Goal: Information Seeking & Learning: Compare options

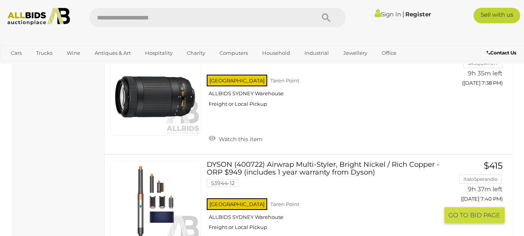
scroll to position [2458, 0]
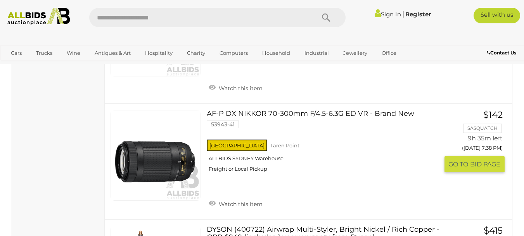
click at [174, 162] on img at bounding box center [156, 155] width 90 height 90
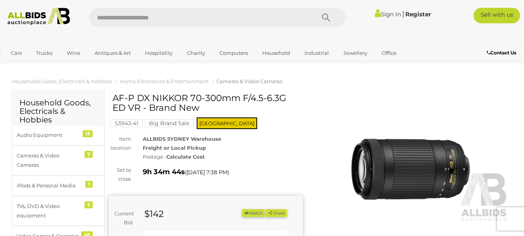
click at [410, 155] on img at bounding box center [412, 159] width 194 height 125
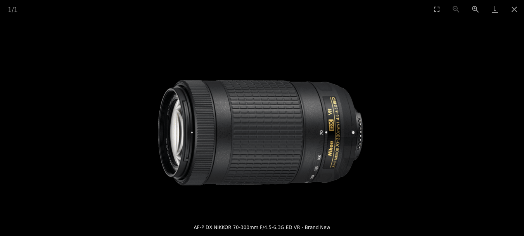
click at [319, 149] on img at bounding box center [263, 115] width 230 height 195
click at [514, 10] on button "Close gallery" at bounding box center [514, 9] width 19 height 18
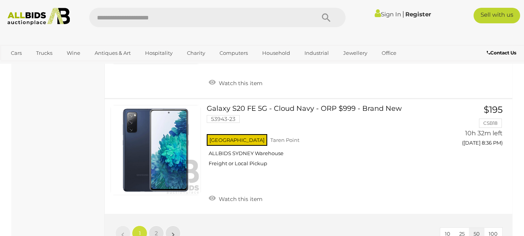
scroll to position [6000, 0]
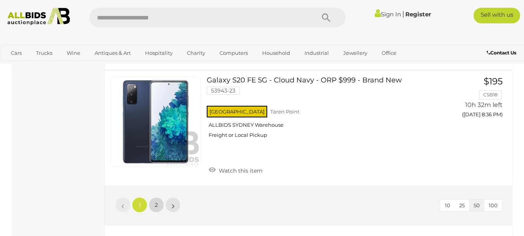
click at [159, 197] on link "2" at bounding box center [157, 205] width 16 height 16
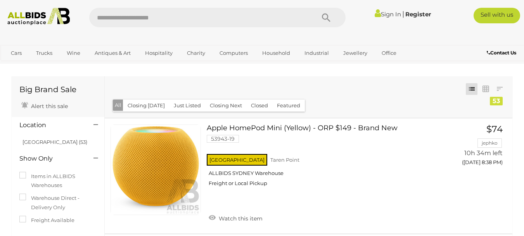
scroll to position [40, 0]
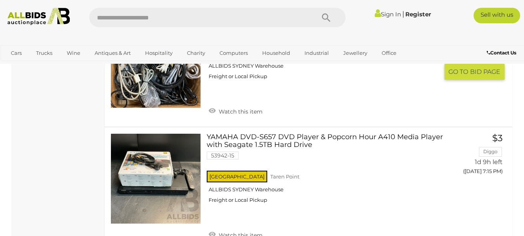
scroll to position [5758, 0]
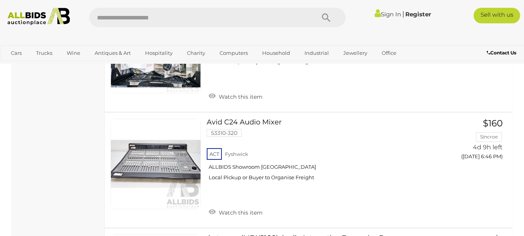
scroll to position [841, 0]
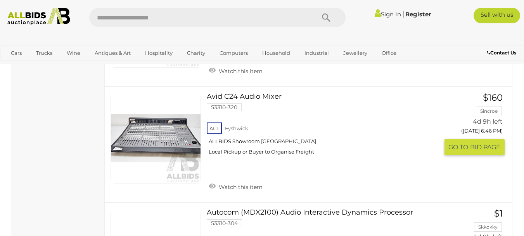
click at [151, 123] on link at bounding box center [156, 138] width 90 height 90
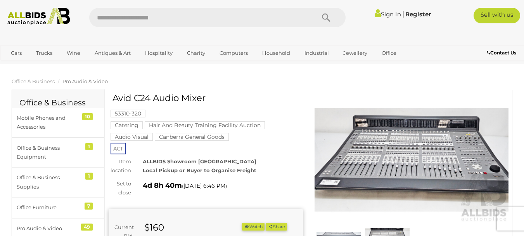
click at [357, 143] on img at bounding box center [412, 159] width 194 height 125
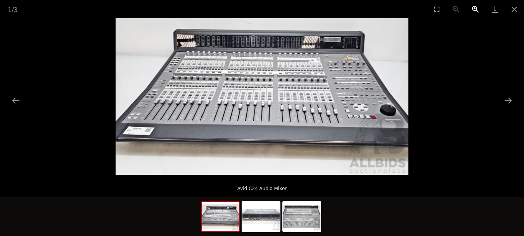
click at [472, 5] on button "Zoom in" at bounding box center [475, 9] width 19 height 18
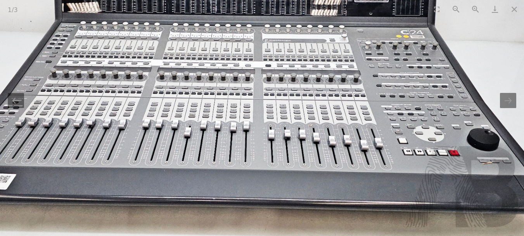
drag, startPoint x: 300, startPoint y: 53, endPoint x: 281, endPoint y: 67, distance: 23.3
click at [281, 67] on img at bounding box center [232, 112] width 586 height 313
click at [512, 102] on button "Next slide" at bounding box center [508, 100] width 16 height 15
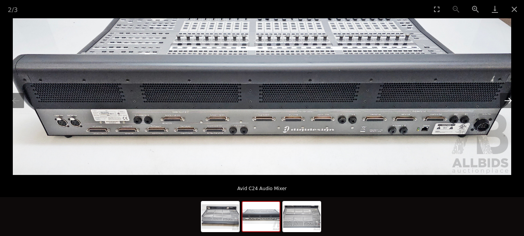
click at [512, 102] on button "Next slide" at bounding box center [508, 100] width 16 height 15
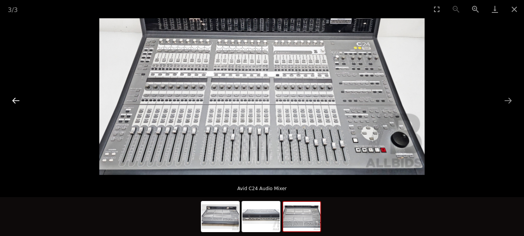
click at [21, 100] on button "Previous slide" at bounding box center [16, 100] width 16 height 15
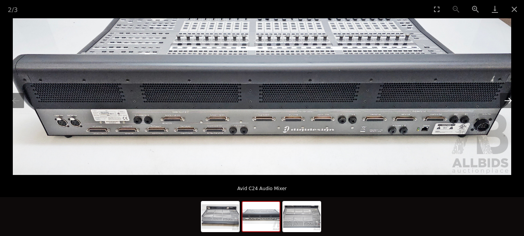
click at [510, 100] on button "Next slide" at bounding box center [508, 100] width 16 height 15
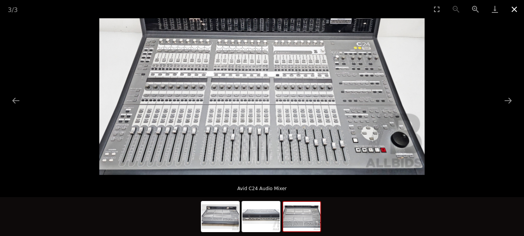
click at [513, 7] on button "Close gallery" at bounding box center [514, 9] width 19 height 18
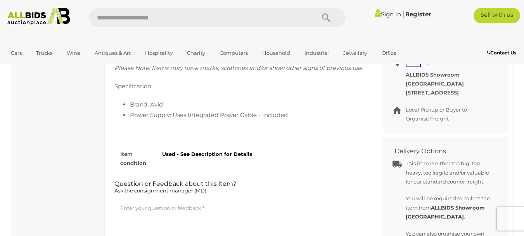
scroll to position [388, 0]
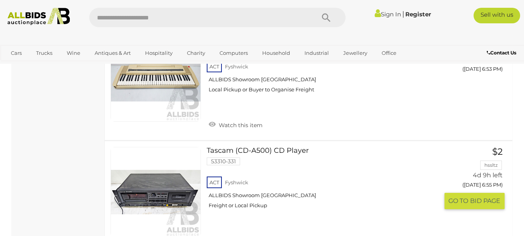
scroll to position [1664, 0]
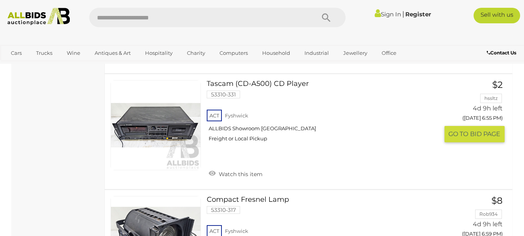
click at [189, 127] on link at bounding box center [156, 125] width 90 height 90
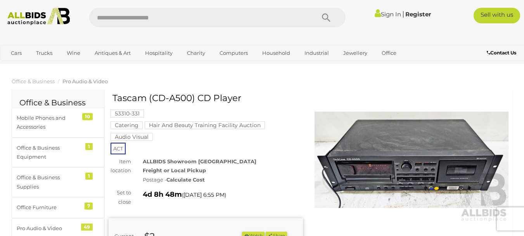
click at [364, 172] on img at bounding box center [412, 159] width 194 height 125
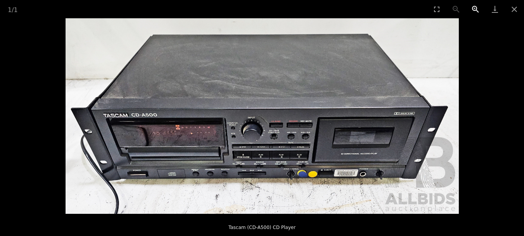
click at [479, 10] on button "Zoom in" at bounding box center [475, 9] width 19 height 18
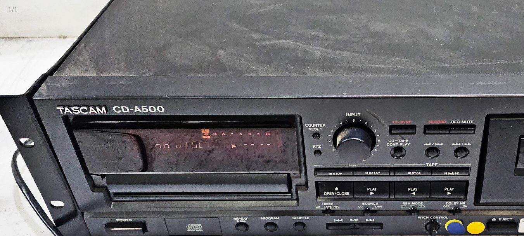
drag, startPoint x: 417, startPoint y: 137, endPoint x: 530, endPoint y: 134, distance: 112.6
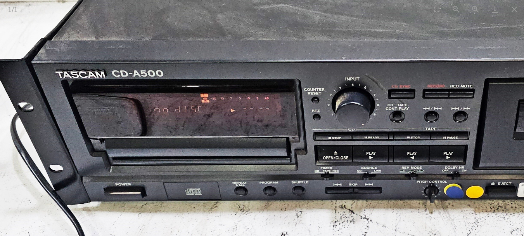
drag, startPoint x: 51, startPoint y: 194, endPoint x: 47, endPoint y: 158, distance: 36.4
click at [47, 158] on img at bounding box center [373, 75] width 787 height 391
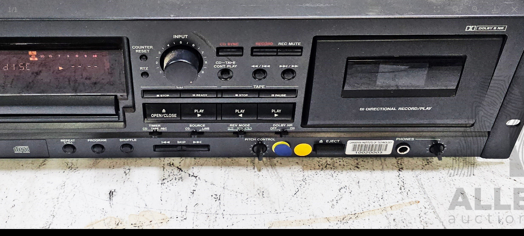
drag, startPoint x: 373, startPoint y: 172, endPoint x: 212, endPoint y: 106, distance: 174.6
click at [212, 106] on img at bounding box center [201, 33] width 787 height 391
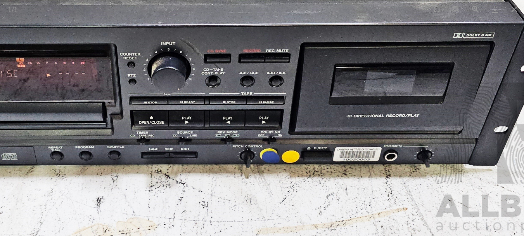
click at [419, 145] on img at bounding box center [189, 40] width 787 height 391
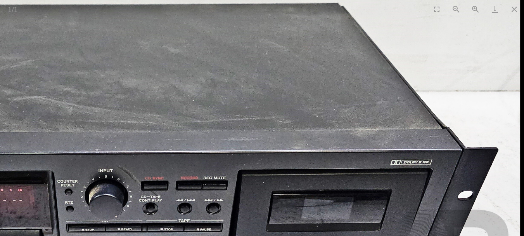
drag, startPoint x: 387, startPoint y: 54, endPoint x: 316, endPoint y: 174, distance: 140.1
click at [304, 180] on img at bounding box center [126, 167] width 787 height 391
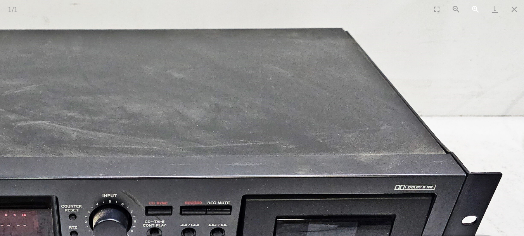
click at [477, 7] on button "Zoom in" at bounding box center [475, 9] width 19 height 18
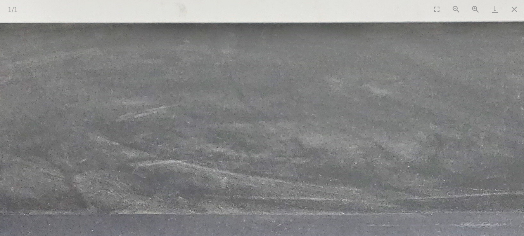
drag, startPoint x: 389, startPoint y: 178, endPoint x: 307, endPoint y: 50, distance: 152.2
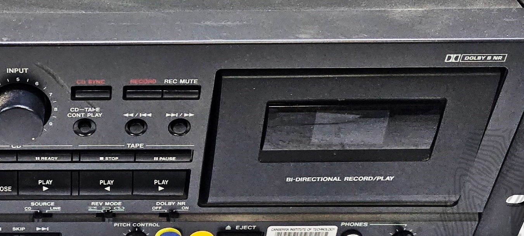
drag, startPoint x: 420, startPoint y: 102, endPoint x: 283, endPoint y: 224, distance: 183.7
click at [286, 224] on img at bounding box center [49, 66] width 1180 height 586
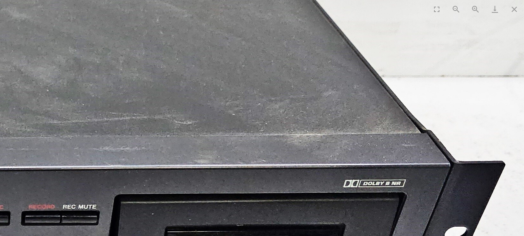
drag, startPoint x: 379, startPoint y: 69, endPoint x: 280, endPoint y: 178, distance: 146.7
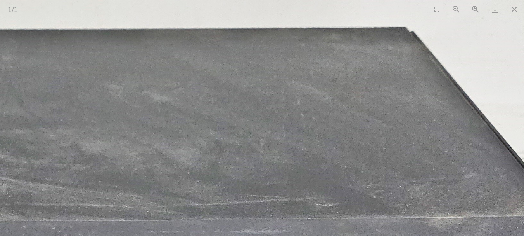
drag, startPoint x: 372, startPoint y: 81, endPoint x: 446, endPoint y: 87, distance: 74.4
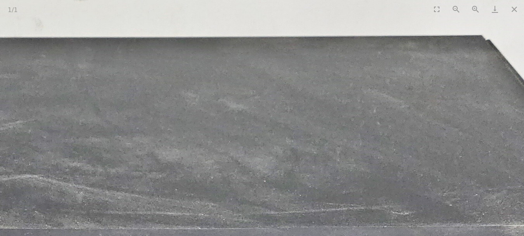
drag, startPoint x: 138, startPoint y: 140, endPoint x: 333, endPoint y: 67, distance: 208.7
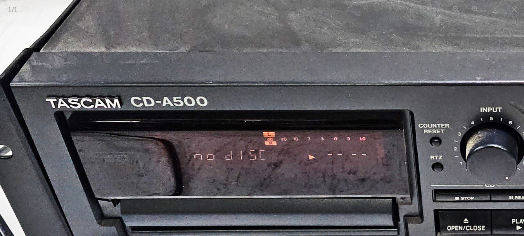
drag, startPoint x: 389, startPoint y: 85, endPoint x: 244, endPoint y: 150, distance: 158.8
click at [277, 146] on img at bounding box center [523, 105] width 1180 height 586
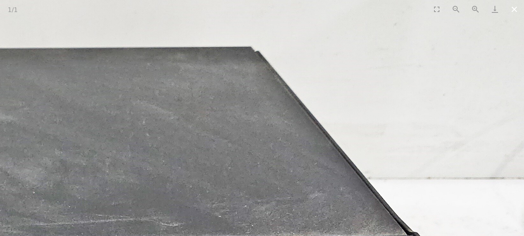
click at [515, 16] on button "Close gallery" at bounding box center [514, 9] width 19 height 18
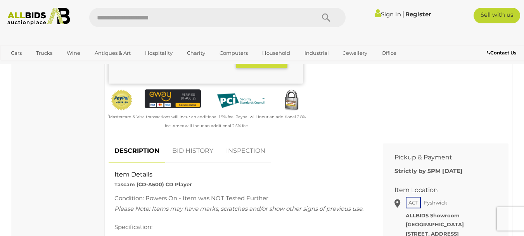
scroll to position [323, 0]
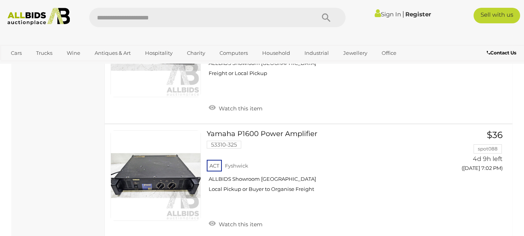
scroll to position [2020, 0]
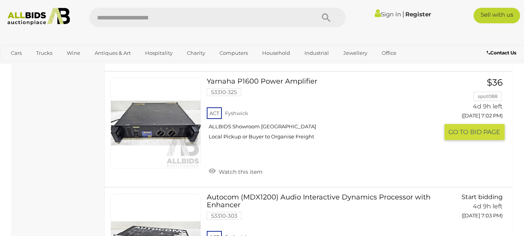
click at [141, 120] on link at bounding box center [156, 123] width 90 height 90
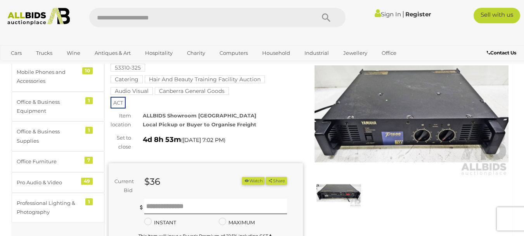
scroll to position [65, 0]
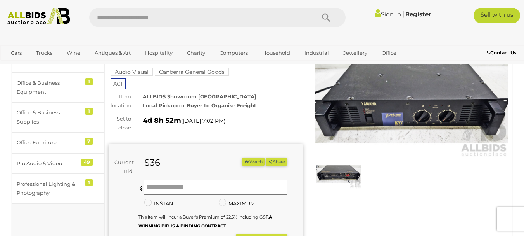
click at [398, 120] on img at bounding box center [412, 94] width 194 height 125
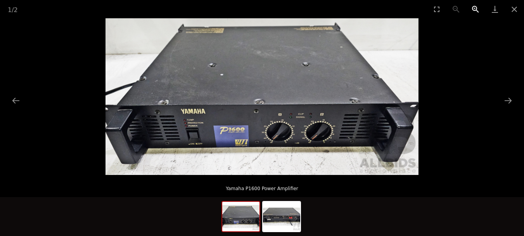
click at [477, 9] on button "Zoom in" at bounding box center [475, 9] width 19 height 18
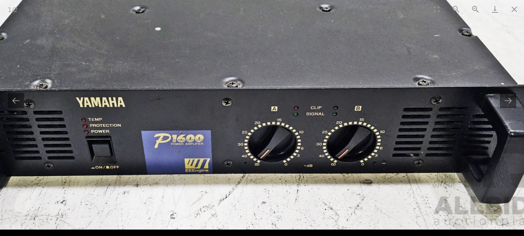
drag, startPoint x: 389, startPoint y: 108, endPoint x: 366, endPoint y: 63, distance: 50.9
click at [366, 63] on img at bounding box center [238, 73] width 627 height 313
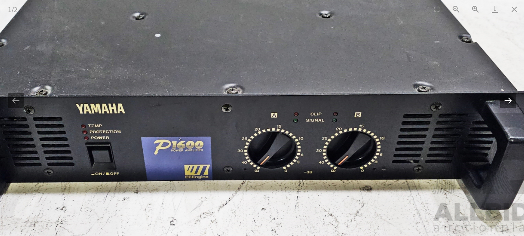
click at [509, 99] on button "Next slide" at bounding box center [508, 100] width 16 height 15
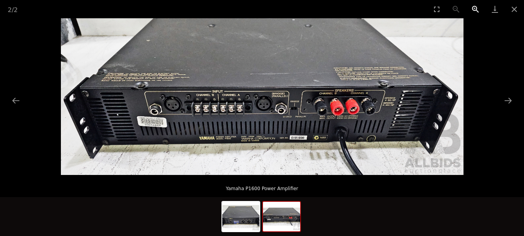
click at [470, 9] on button "Zoom in" at bounding box center [475, 9] width 19 height 18
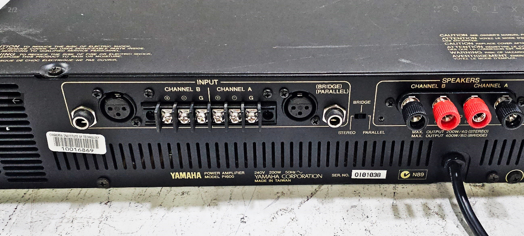
drag, startPoint x: 372, startPoint y: 112, endPoint x: 408, endPoint y: 121, distance: 37.2
click at [424, 118] on img at bounding box center [297, 92] width 806 height 313
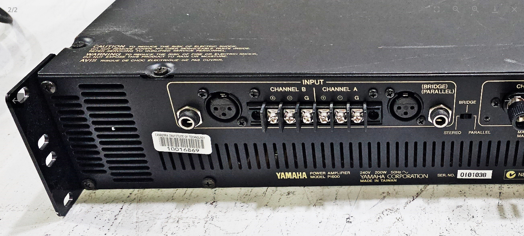
drag, startPoint x: 177, startPoint y: 148, endPoint x: 282, endPoint y: 147, distance: 105.2
click at [282, 147] on img at bounding box center [403, 92] width 806 height 313
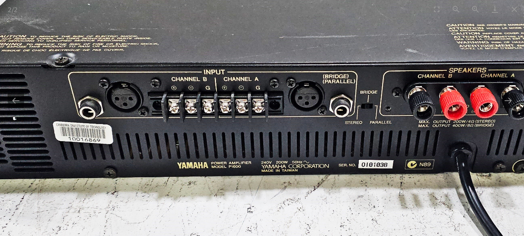
drag, startPoint x: 287, startPoint y: 130, endPoint x: 188, endPoint y: 120, distance: 99.9
click at [188, 120] on img at bounding box center [304, 82] width 806 height 313
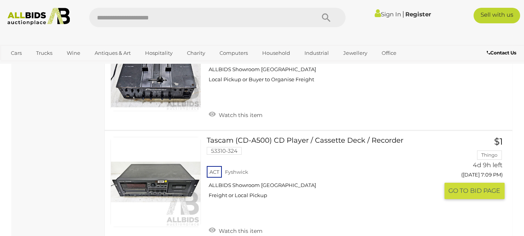
scroll to position [2828, 0]
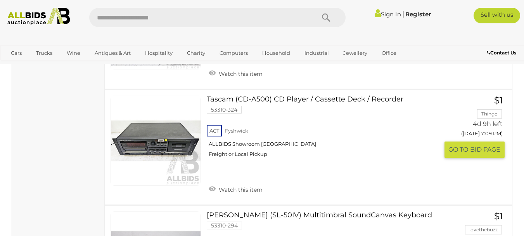
click at [179, 134] on link at bounding box center [156, 140] width 90 height 90
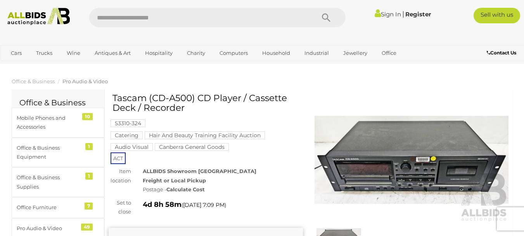
click at [382, 157] on img at bounding box center [412, 159] width 194 height 125
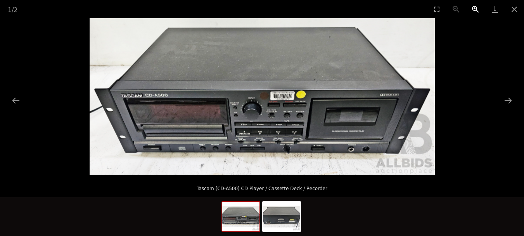
click at [474, 7] on button "Zoom in" at bounding box center [475, 9] width 19 height 18
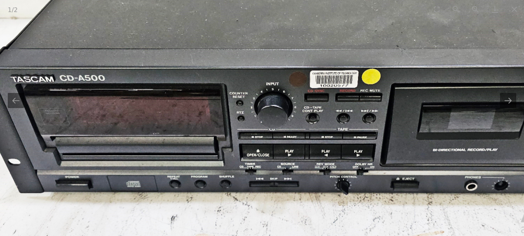
drag, startPoint x: 401, startPoint y: 69, endPoint x: 433, endPoint y: 64, distance: 31.8
click at [433, 64] on img at bounding box center [293, 80] width 691 height 313
click at [438, 142] on img at bounding box center [293, 80] width 691 height 313
drag, startPoint x: 509, startPoint y: 98, endPoint x: 507, endPoint y: 148, distance: 49.8
click at [510, 98] on button "Next slide" at bounding box center [508, 100] width 16 height 15
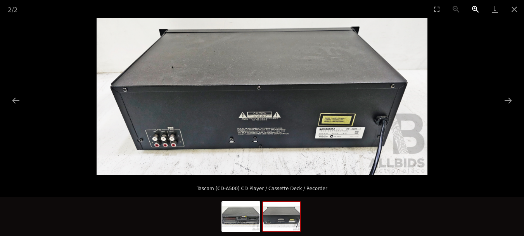
click at [474, 5] on button "Zoom in" at bounding box center [475, 9] width 19 height 18
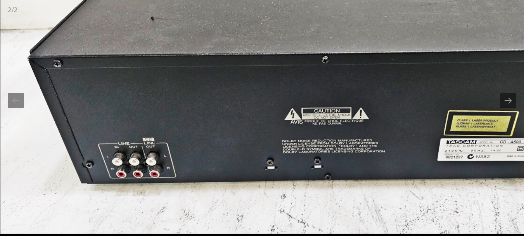
drag, startPoint x: 184, startPoint y: 152, endPoint x: 256, endPoint y: 132, distance: 74.8
click at [256, 132] on img at bounding box center [331, 77] width 662 height 313
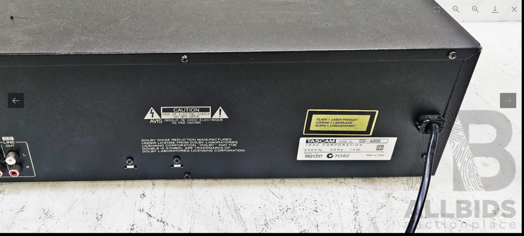
drag, startPoint x: 401, startPoint y: 130, endPoint x: 249, endPoint y: 112, distance: 152.8
click at [249, 112] on img at bounding box center [191, 76] width 662 height 313
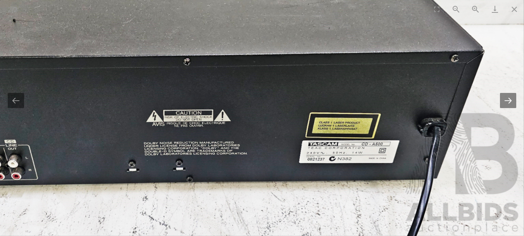
click at [507, 101] on button "Next slide" at bounding box center [508, 100] width 16 height 15
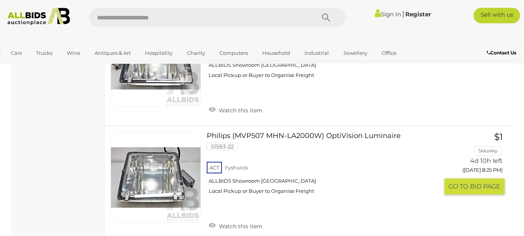
scroll to position [5747, 0]
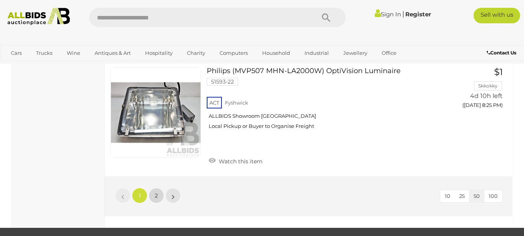
click at [153, 194] on link "2" at bounding box center [157, 195] width 16 height 16
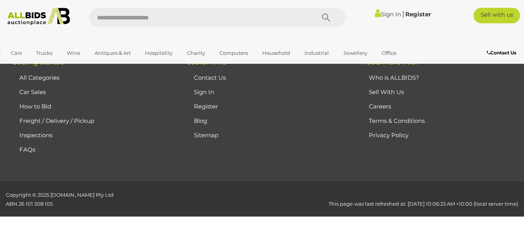
scroll to position [40, 0]
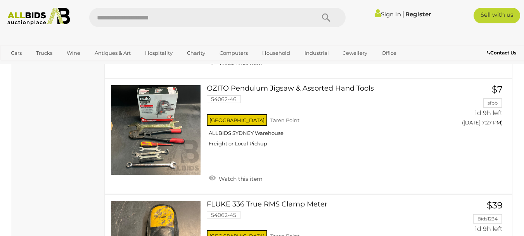
scroll to position [3494, 0]
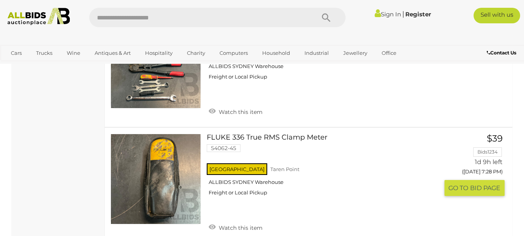
click at [177, 158] on link at bounding box center [156, 179] width 90 height 90
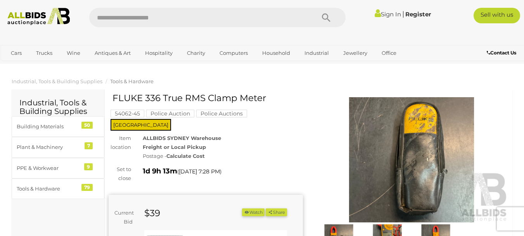
click at [430, 160] on img at bounding box center [412, 159] width 194 height 125
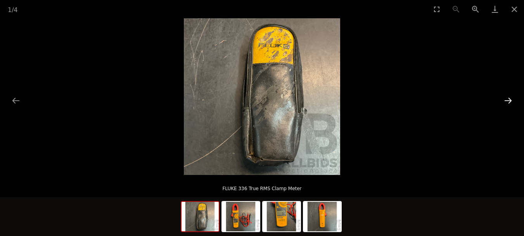
click at [505, 98] on button "Next slide" at bounding box center [508, 100] width 16 height 15
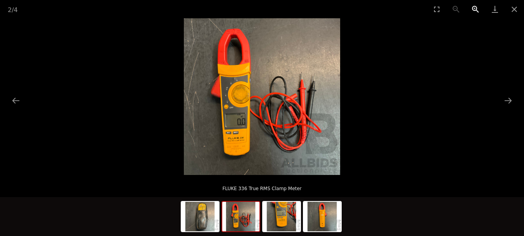
click at [477, 5] on button "Zoom in" at bounding box center [475, 9] width 19 height 18
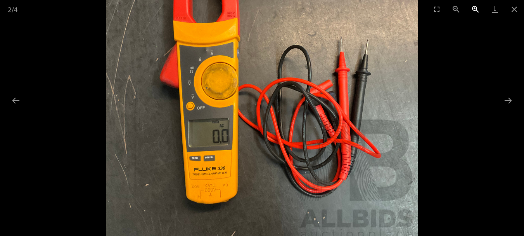
click at [477, 5] on button "Zoom in" at bounding box center [475, 9] width 19 height 18
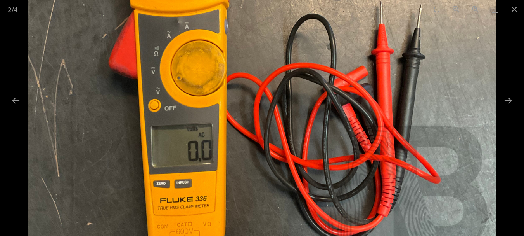
scroll to position [65, 0]
click at [507, 98] on button "Next slide" at bounding box center [508, 100] width 16 height 15
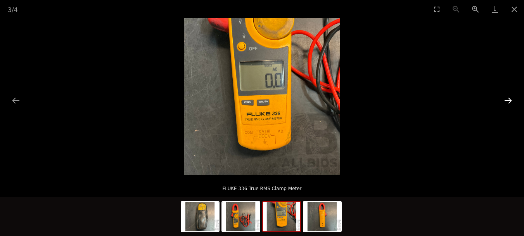
click at [507, 98] on button "Next slide" at bounding box center [508, 100] width 16 height 15
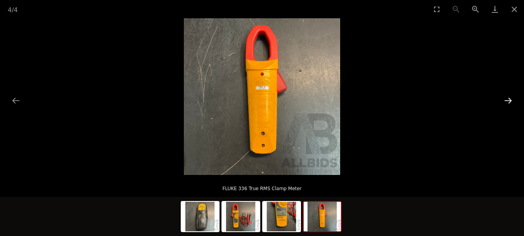
click at [507, 98] on button "Next slide" at bounding box center [508, 100] width 16 height 15
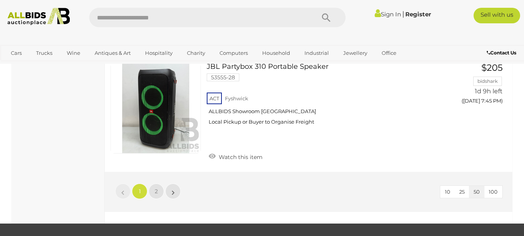
scroll to position [5910, 0]
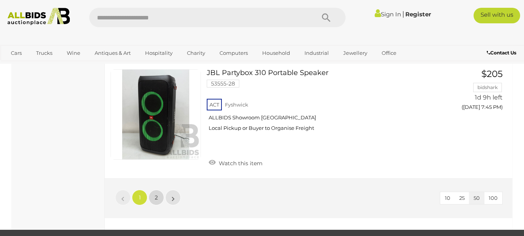
click at [155, 194] on span "2" at bounding box center [156, 197] width 3 height 7
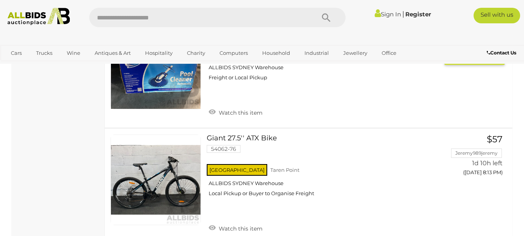
scroll to position [3613, 0]
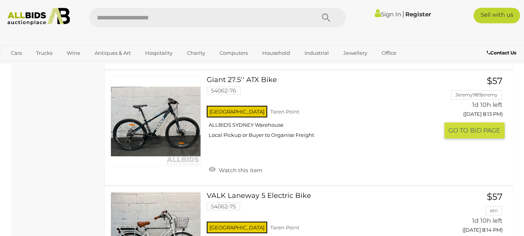
click at [181, 118] on link at bounding box center [156, 121] width 90 height 90
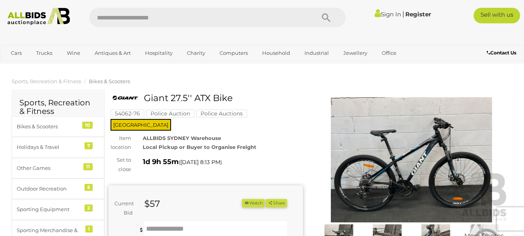
click at [408, 168] on img at bounding box center [412, 159] width 194 height 125
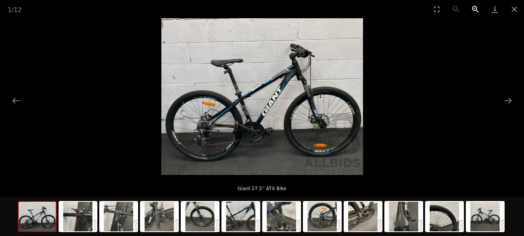
click at [472, 5] on button "Zoom in" at bounding box center [475, 9] width 19 height 18
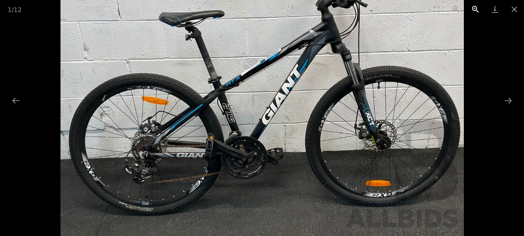
click at [472, 5] on button "Zoom in" at bounding box center [475, 9] width 19 height 18
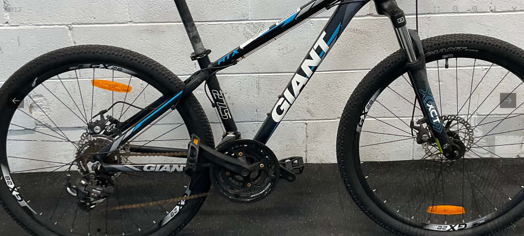
drag, startPoint x: 217, startPoint y: 182, endPoint x: 189, endPoint y: 165, distance: 33.1
click at [225, 170] on img at bounding box center [271, 63] width 605 height 469
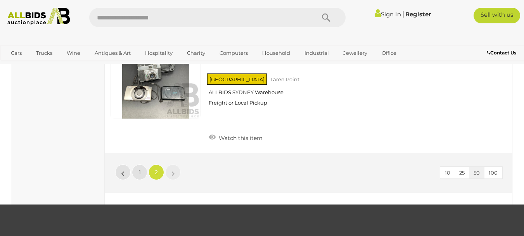
scroll to position [5454, 0]
